Goal: Find specific page/section: Find specific page/section

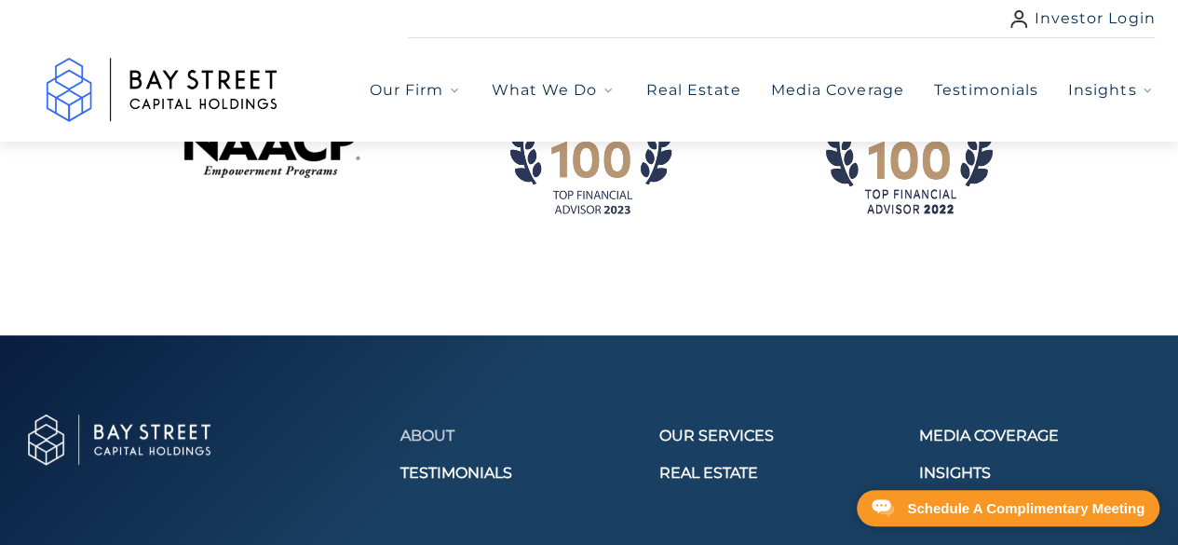
scroll to position [2583, 0]
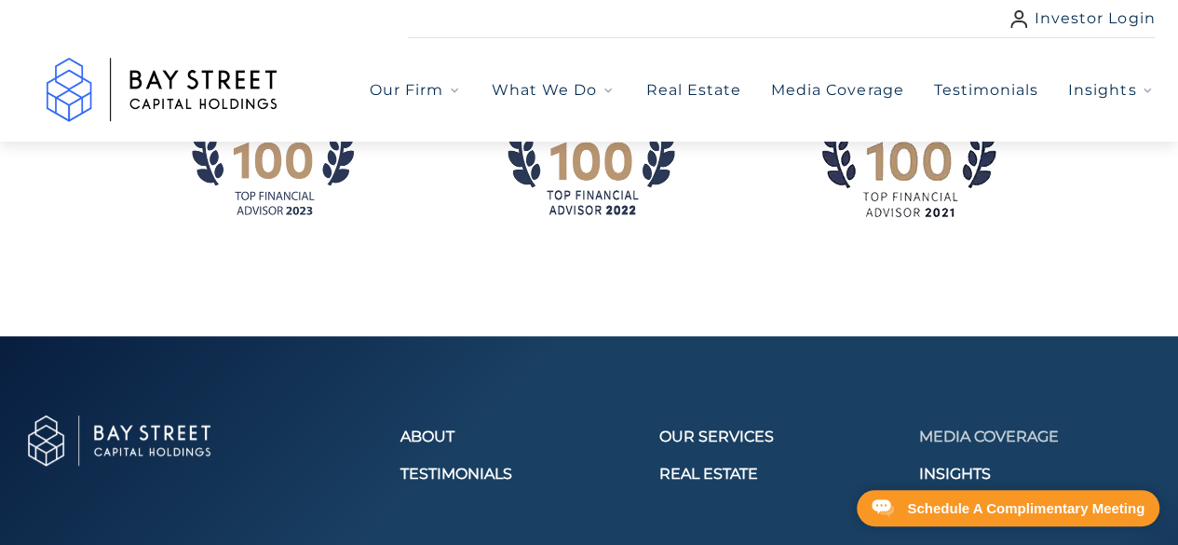
click at [1004, 426] on link "Media Coverage" at bounding box center [1036, 437] width 237 height 22
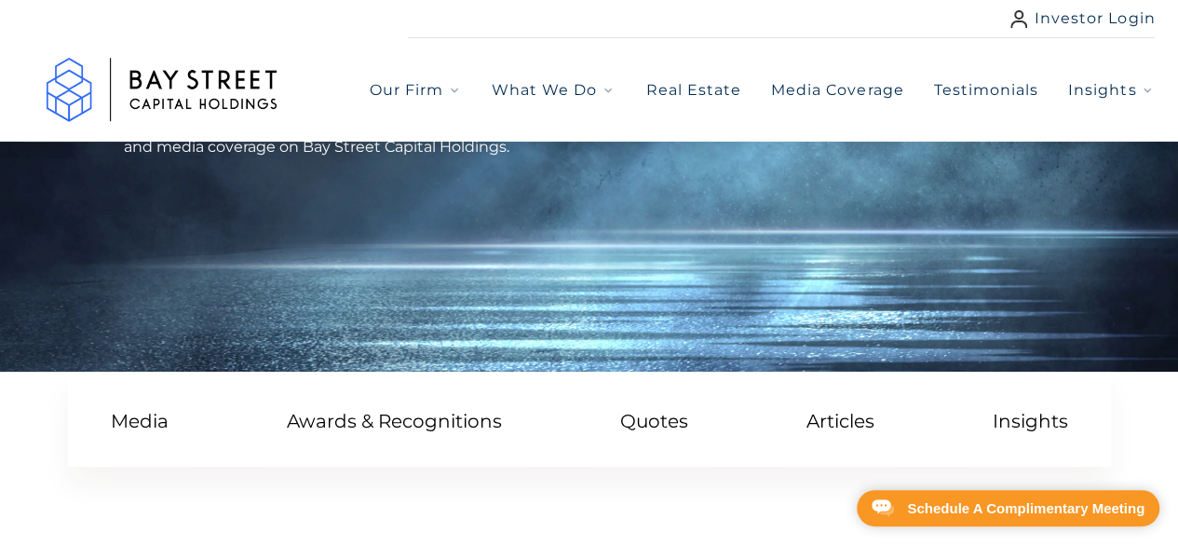
scroll to position [186, 0]
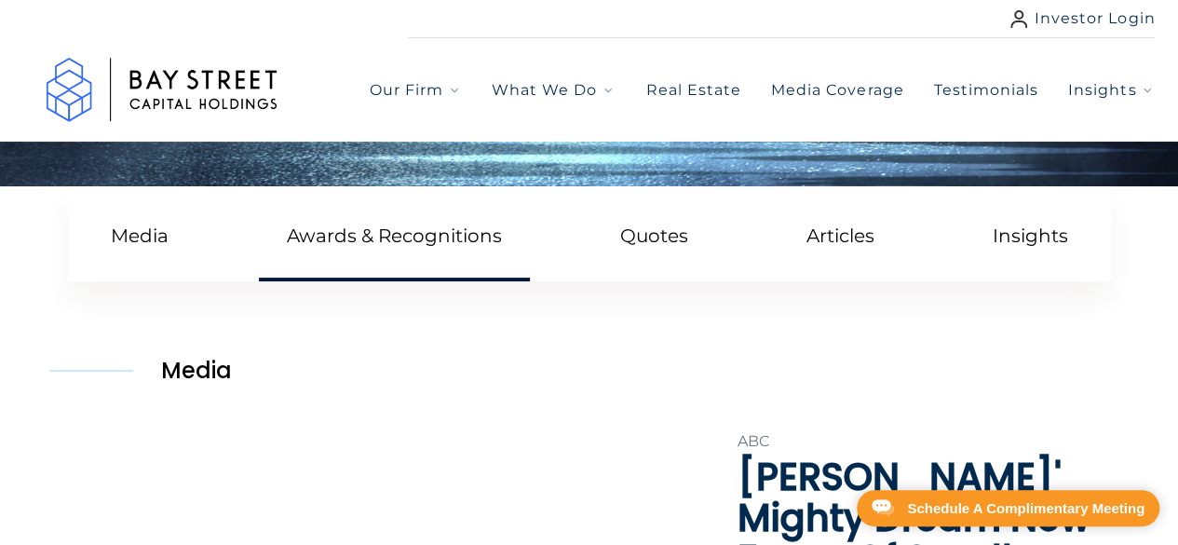
click at [343, 228] on link "Awards & Recognitions" at bounding box center [394, 238] width 271 height 88
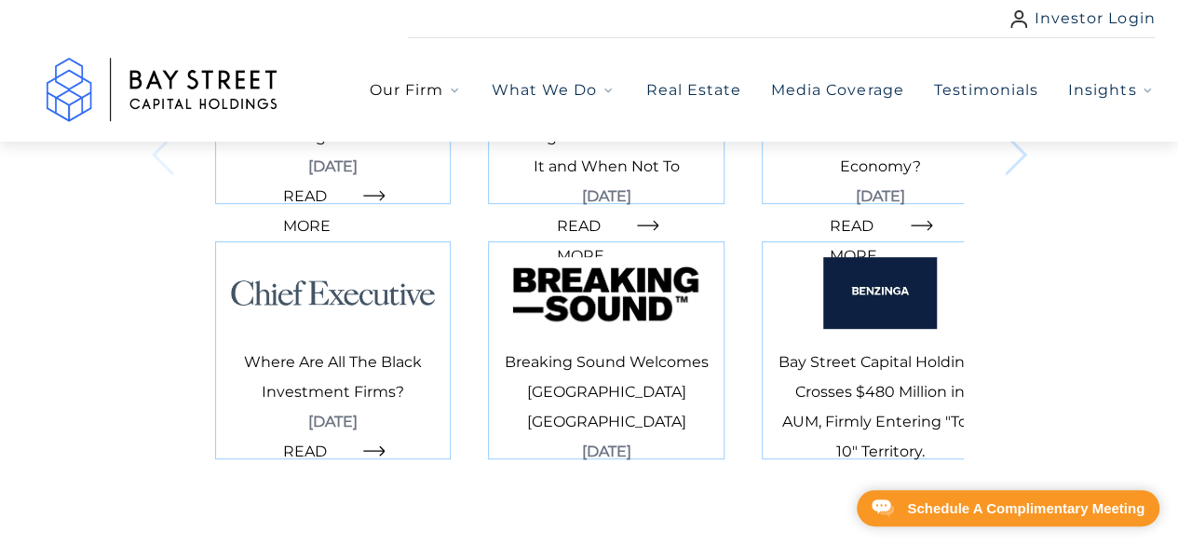
scroll to position [3841, 0]
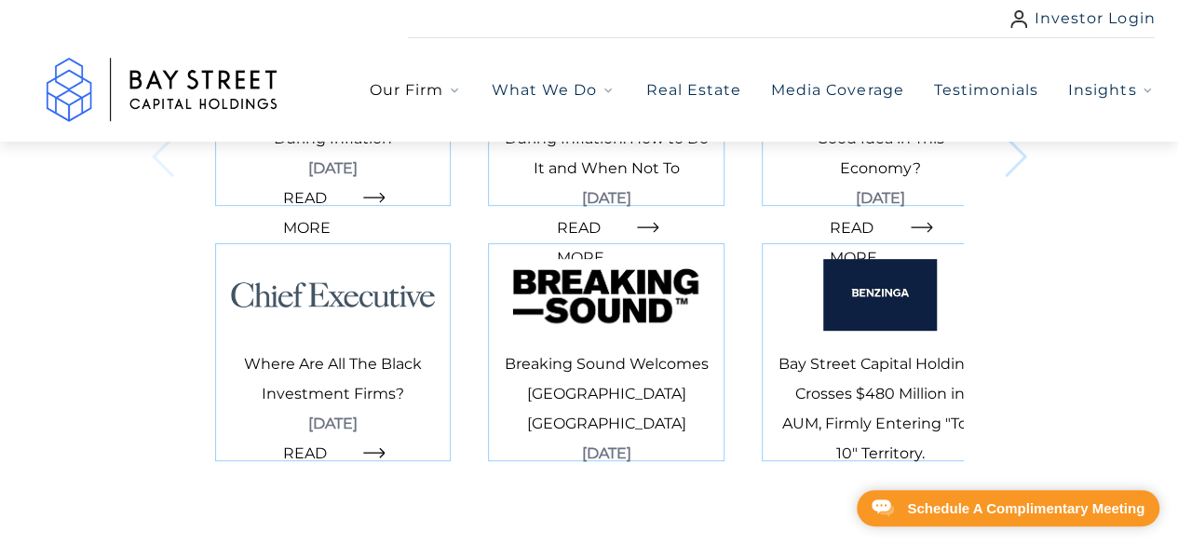
click at [452, 90] on icon "button" at bounding box center [454, 90] width 15 height 15
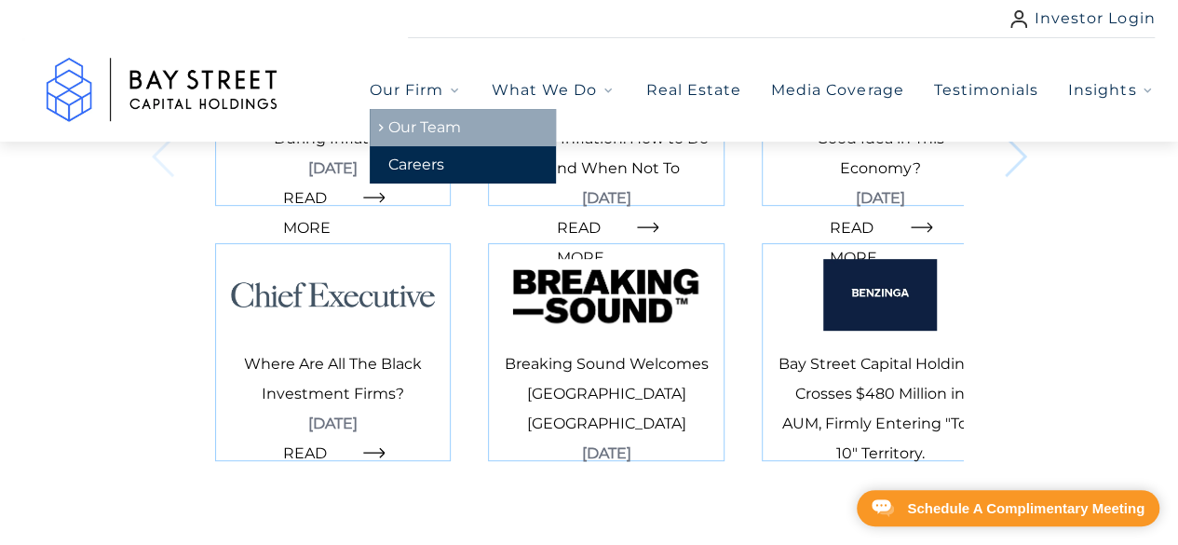
click at [444, 126] on link "Our Team" at bounding box center [463, 127] width 186 height 37
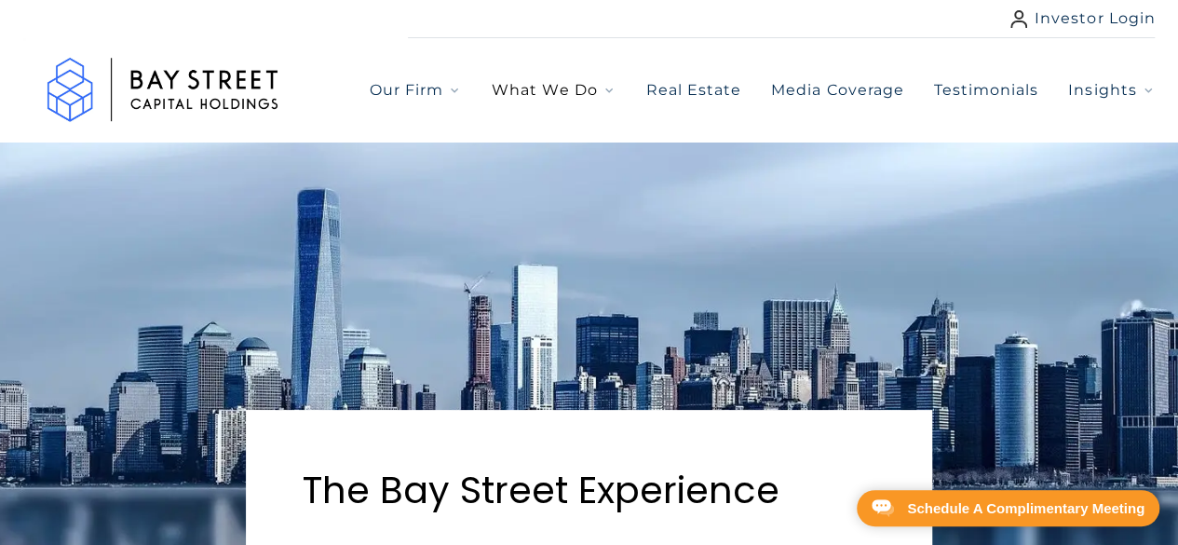
click at [569, 83] on span "What We Do" at bounding box center [544, 90] width 105 height 22
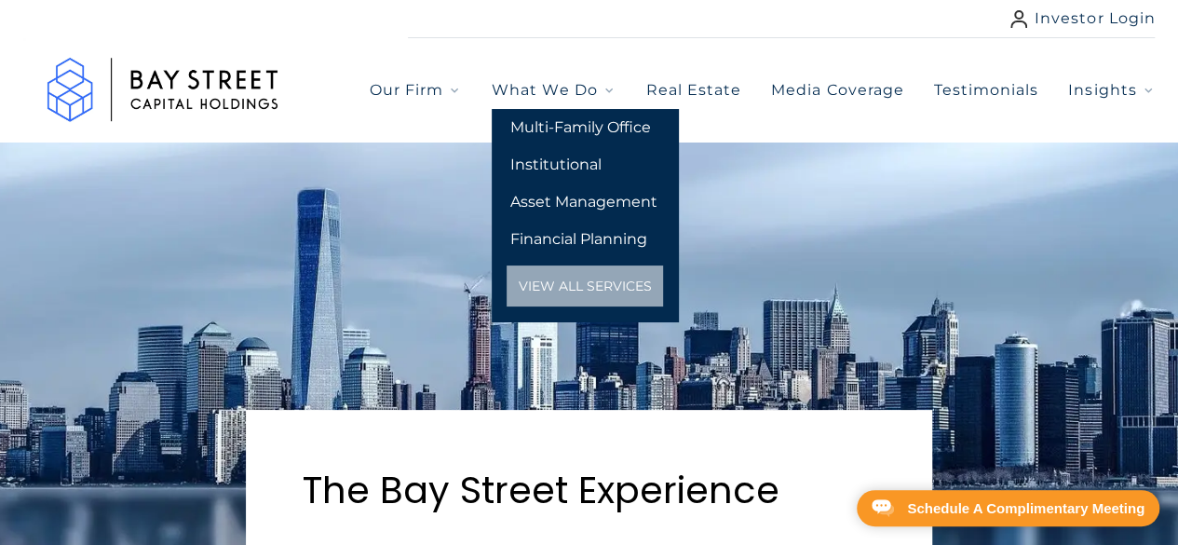
click at [158, 78] on img "Go to home page" at bounding box center [162, 89] width 279 height 103
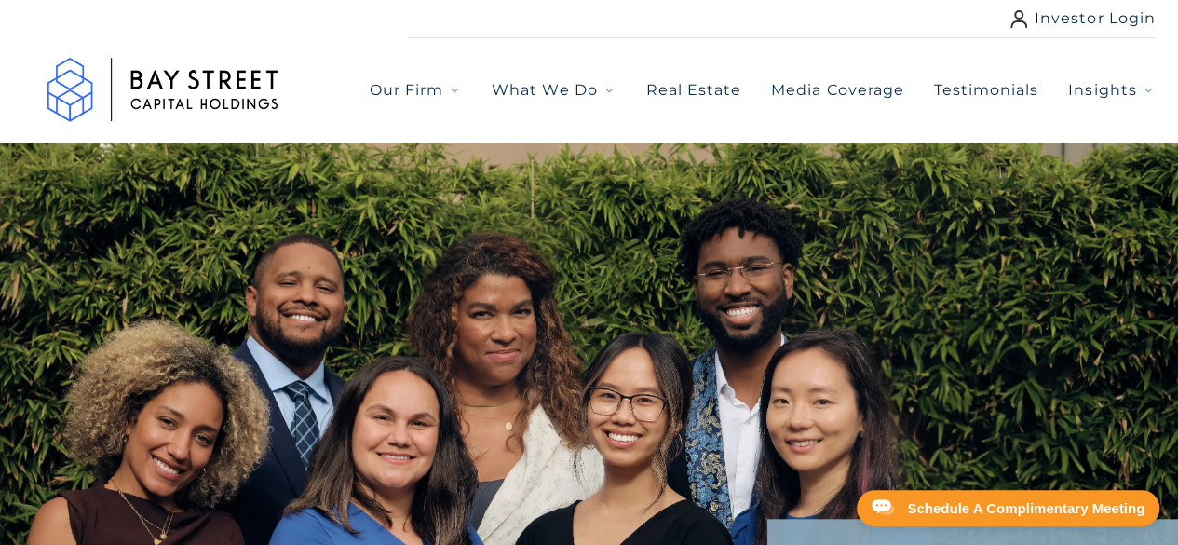
select select "***"
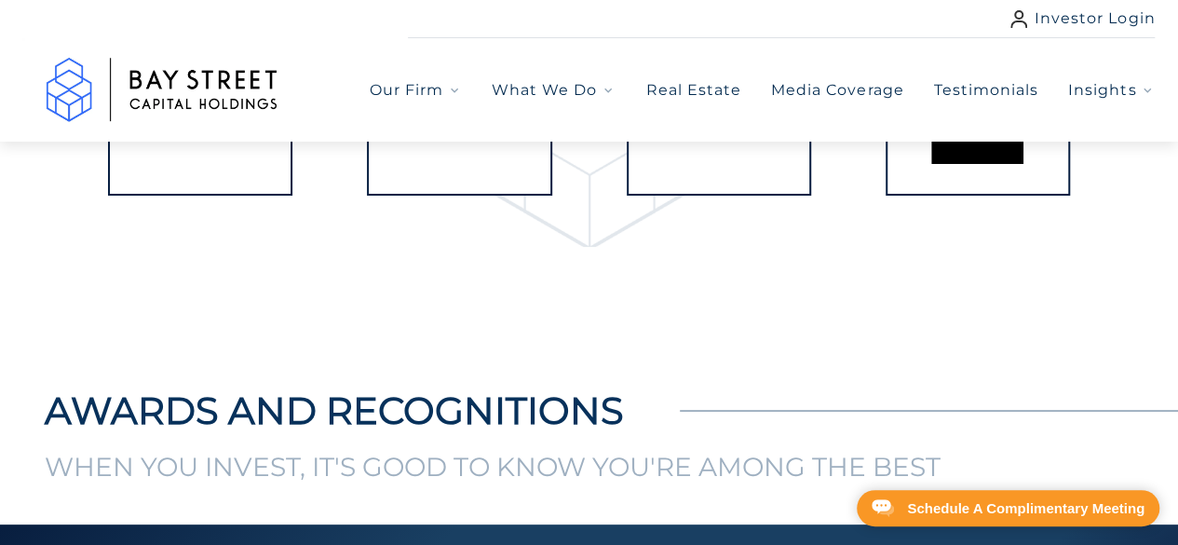
scroll to position [2977, 0]
